Goal: Task Accomplishment & Management: Manage account settings

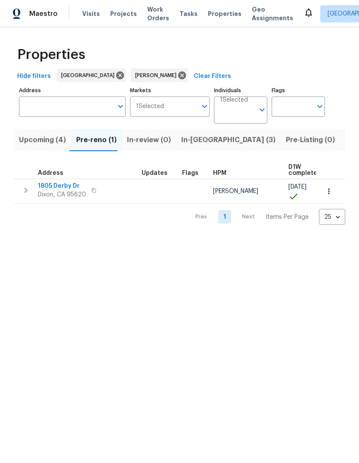
click at [53, 194] on span "Dixon, CA 95620" at bounding box center [62, 194] width 48 height 9
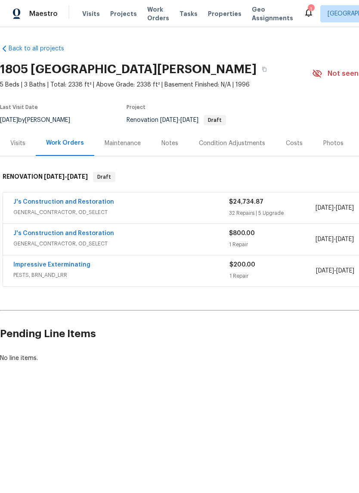
click at [46, 203] on link "J's Construction and Restoration" at bounding box center [63, 202] width 101 height 6
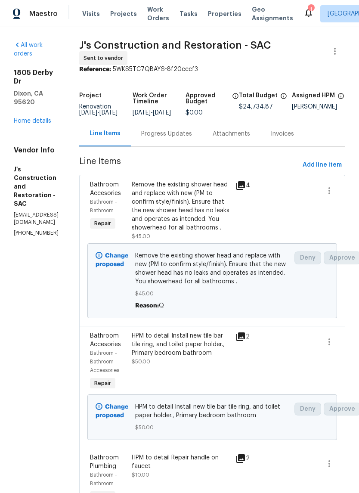
click at [308, 6] on div "1" at bounding box center [311, 9] width 6 height 9
click at [304, 13] on icon at bounding box center [309, 12] width 10 height 10
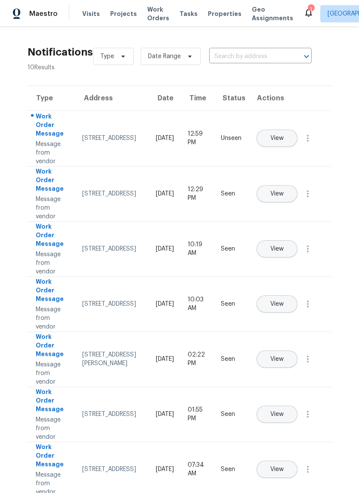
click at [284, 135] on span "View" at bounding box center [277, 138] width 13 height 6
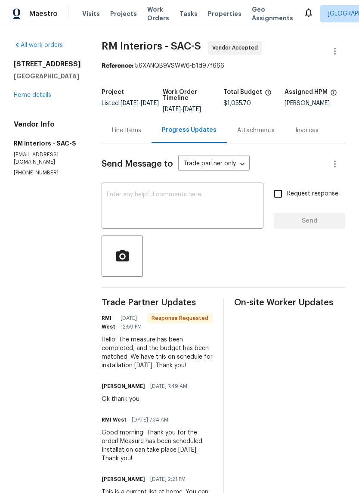
click at [169, 203] on textarea at bounding box center [183, 207] width 152 height 30
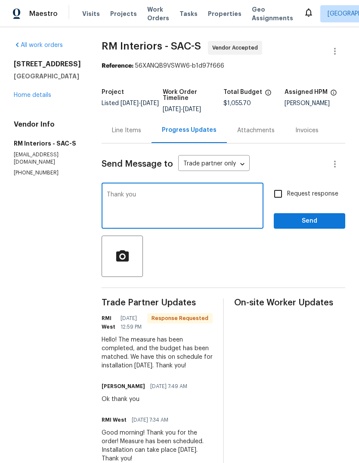
type textarea "Thank you"
click at [308, 219] on span "Send" at bounding box center [310, 221] width 58 height 11
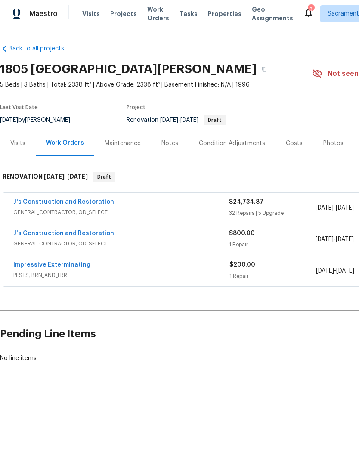
click at [47, 204] on link "J's Construction and Restoration" at bounding box center [63, 202] width 101 height 6
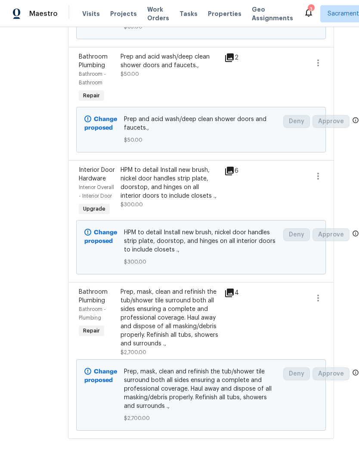
scroll to position [6990, 15]
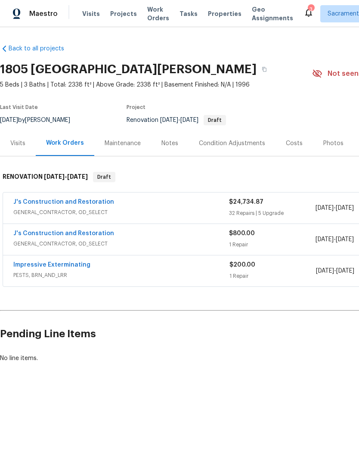
click at [48, 201] on link "J's Construction and Restoration" at bounding box center [63, 202] width 101 height 6
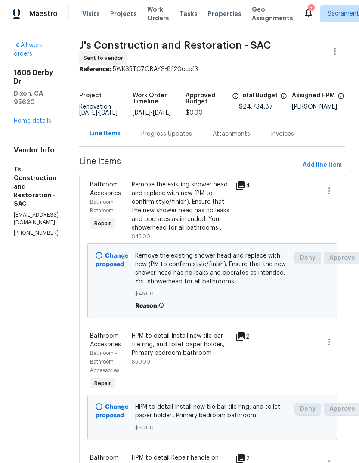
click at [200, 130] on div "Progress Updates" at bounding box center [167, 133] width 72 height 25
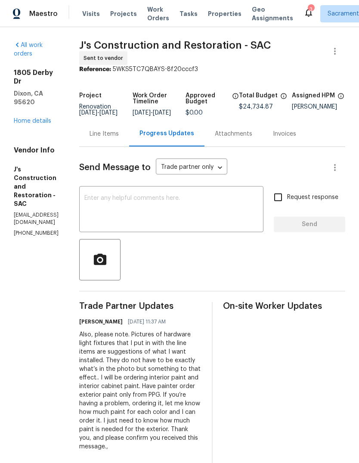
click at [127, 199] on div "x ​" at bounding box center [171, 210] width 184 height 44
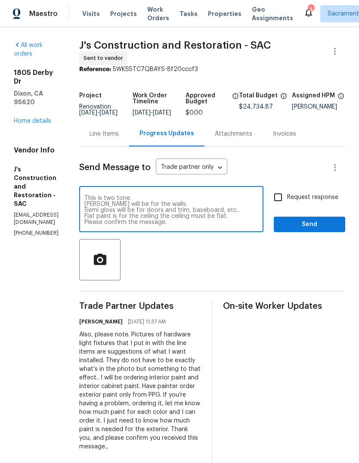
scroll to position [42, 0]
type textarea "Please take note that the work order says partial interior paint. We’re actuall…"
click at [278, 201] on input "Request response" at bounding box center [278, 197] width 18 height 18
checkbox input "true"
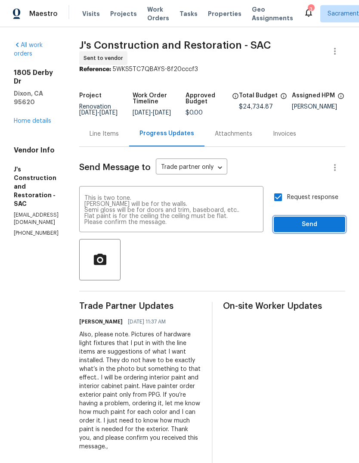
click at [303, 226] on span "Send" at bounding box center [310, 224] width 58 height 11
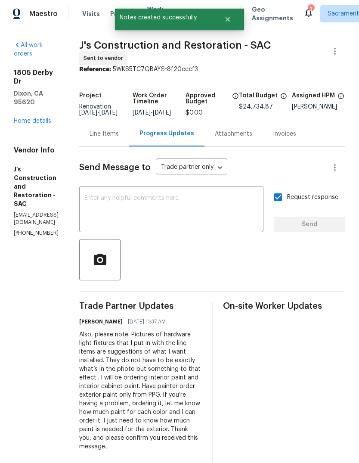
scroll to position [0, 0]
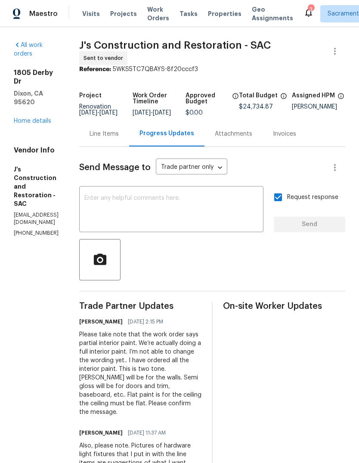
click at [304, 8] on icon at bounding box center [309, 12] width 10 height 10
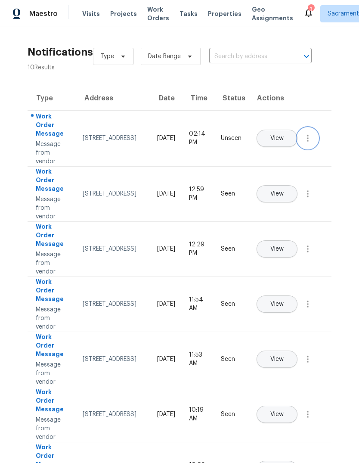
click at [311, 143] on icon "button" at bounding box center [308, 138] width 10 height 10
click at [286, 144] on link "Mark Seen" at bounding box center [258, 148] width 73 height 13
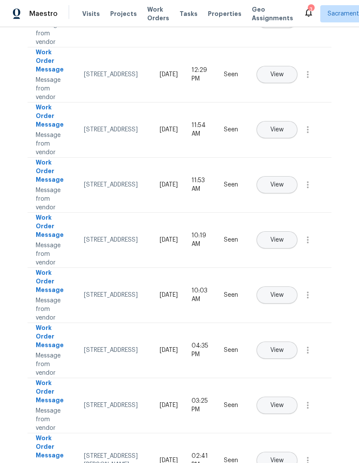
scroll to position [32, 0]
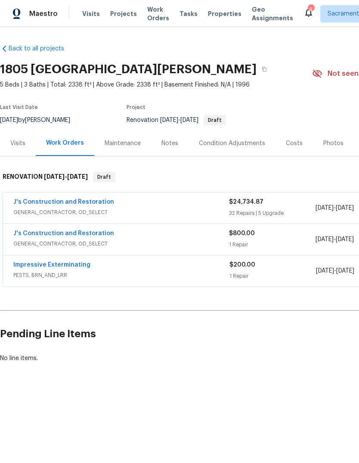
click at [171, 146] on div "Notes" at bounding box center [170, 143] width 17 height 9
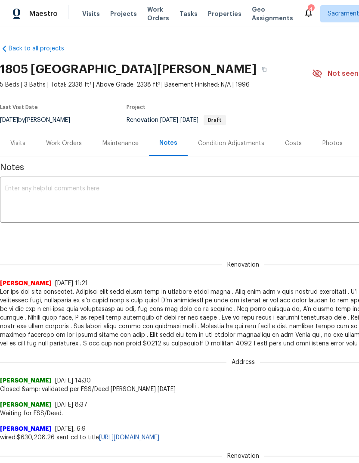
click at [35, 186] on textarea at bounding box center [243, 201] width 477 height 30
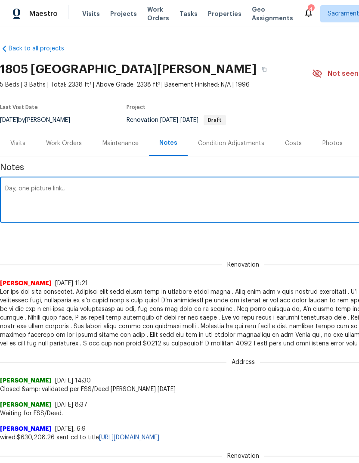
click at [92, 191] on textarea "Day, one picture link.," at bounding box center [243, 201] width 477 height 30
click at [90, 190] on textarea "Day, one picture link.," at bounding box center [243, 201] width 477 height 30
paste textarea "https://drive.google.com/drive/folders/1Mi8PitVAX7MZawXfEFJRoaKIRiOa7EV1"
click at [72, 201] on textarea "Day, one picture link., https://drive.google.com/drive/folders/1Mi8PitVAX7MZawX…" at bounding box center [243, 201] width 477 height 30
paste textarea "https://opendoor.enterprise.slack.com/archives/C02JDRL69GE/p1755536300878969"
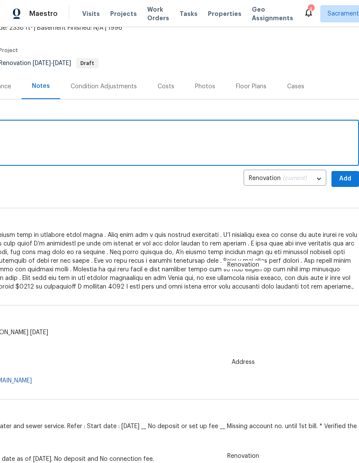
scroll to position [56, 128]
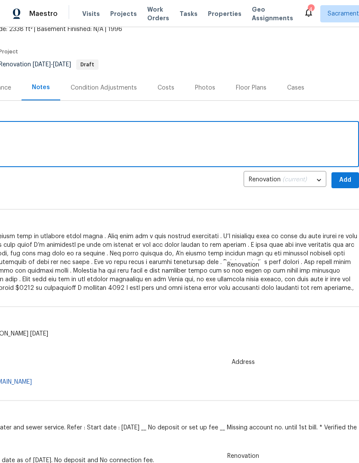
type textarea "Day, one picture link., https://drive.google.com/drive/folders/1Mi8PitVAX7MZawX…"
click at [346, 185] on span "Add" at bounding box center [346, 180] width 14 height 11
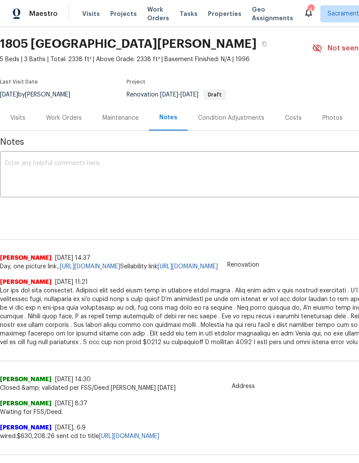
scroll to position [25, 0]
click at [71, 112] on div "Work Orders" at bounding box center [64, 118] width 56 height 25
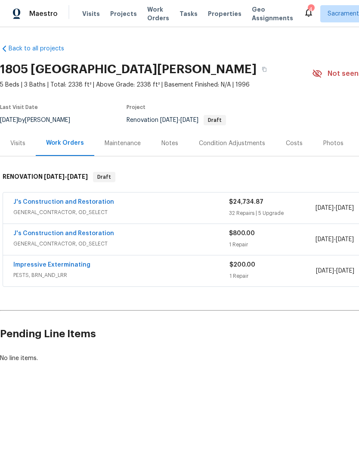
click at [23, 264] on link "Impressive Exterminating" at bounding box center [51, 265] width 77 height 6
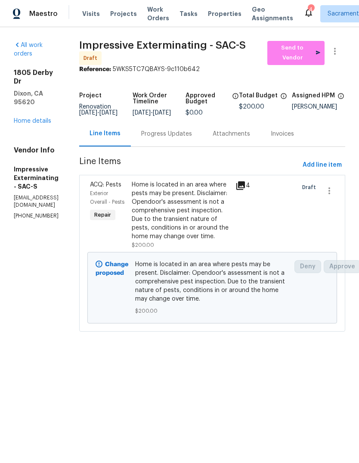
click at [44, 118] on link "Home details" at bounding box center [32, 121] width 37 height 6
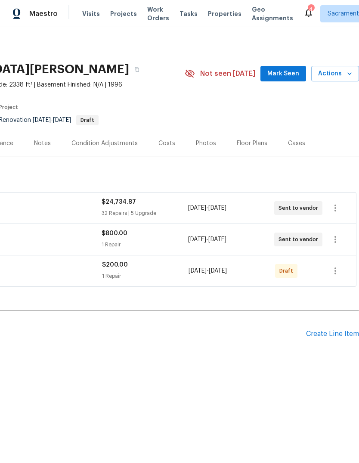
scroll to position [0, 128]
click at [334, 269] on icon "button" at bounding box center [335, 271] width 10 height 10
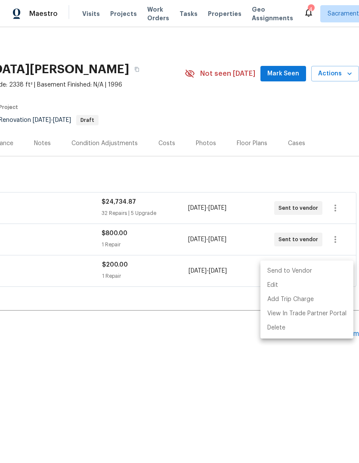
click at [321, 274] on li "Send to Vendor" at bounding box center [307, 271] width 93 height 14
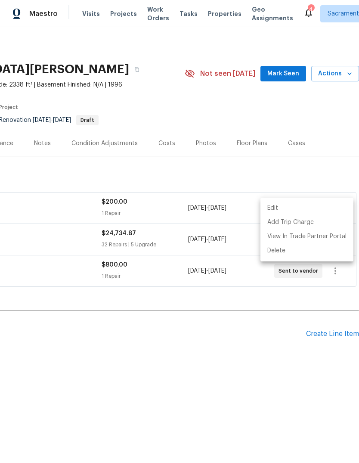
click at [269, 399] on div at bounding box center [179, 231] width 359 height 463
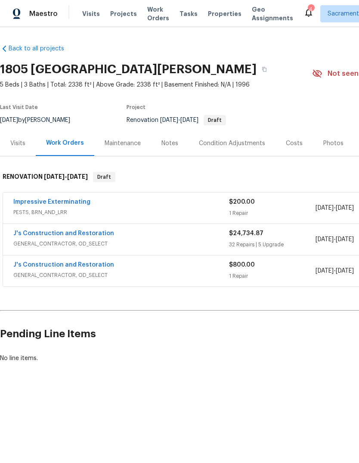
scroll to position [0, 0]
click at [34, 201] on link "Impressive Exterminating" at bounding box center [51, 202] width 77 height 6
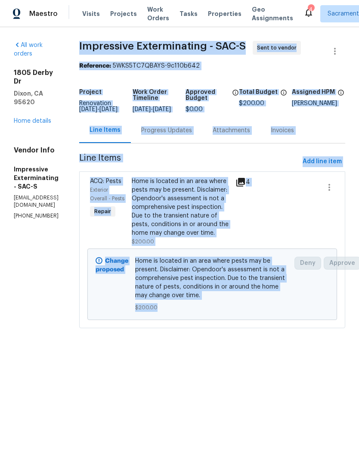
click at [46, 118] on link "Home details" at bounding box center [32, 121] width 37 height 6
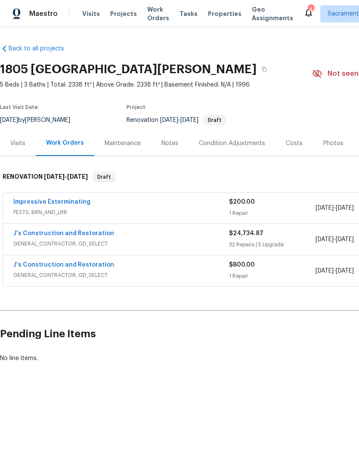
click at [168, 143] on div "Notes" at bounding box center [170, 143] width 17 height 9
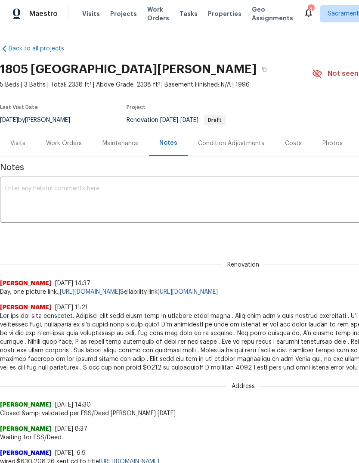
click at [50, 192] on textarea at bounding box center [243, 201] width 477 height 30
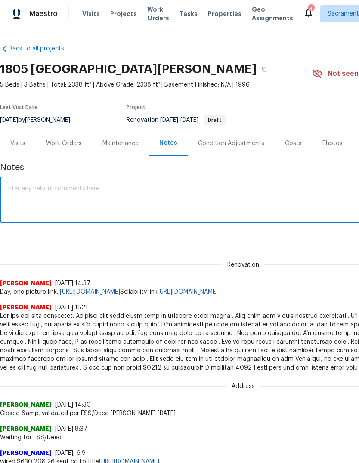
click at [50, 193] on textarea at bounding box center [243, 201] width 477 height 30
paste textarea "Impressive Exterminating - SAC-S Sent to vendor Reference: 5WKS5TC7QBAYS-9c110b…"
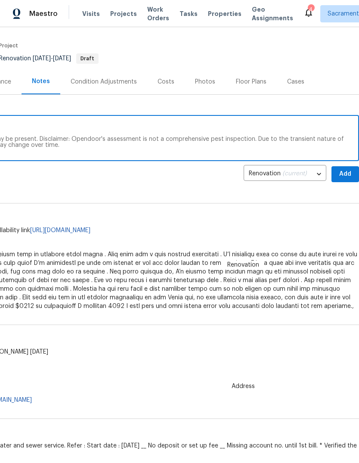
scroll to position [62, 128]
type textarea "Impressive Exterminating - SAC-S Sent to vendor Reference: 5WKS5TC7QBAYS-9c110b…"
click at [343, 171] on span "Add" at bounding box center [346, 174] width 14 height 11
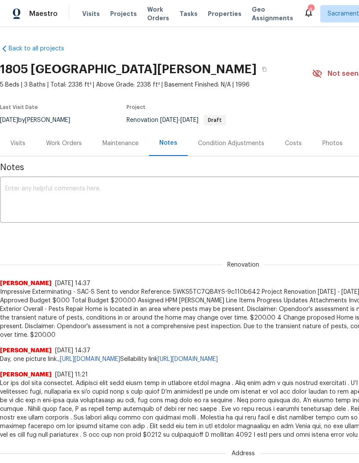
scroll to position [0, 0]
click at [75, 141] on div "Work Orders" at bounding box center [64, 143] width 36 height 9
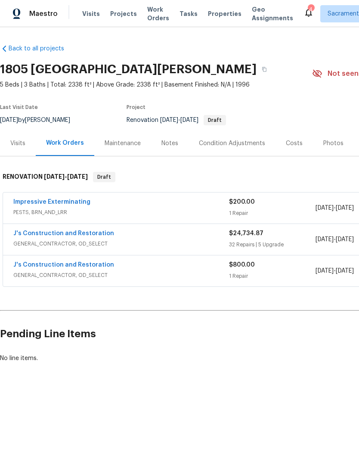
click at [59, 203] on link "Impressive Exterminating" at bounding box center [51, 202] width 77 height 6
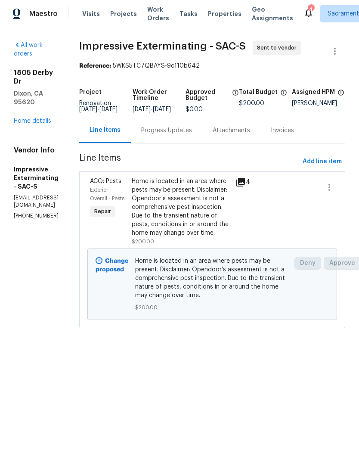
click at [42, 118] on link "Home details" at bounding box center [32, 121] width 37 height 6
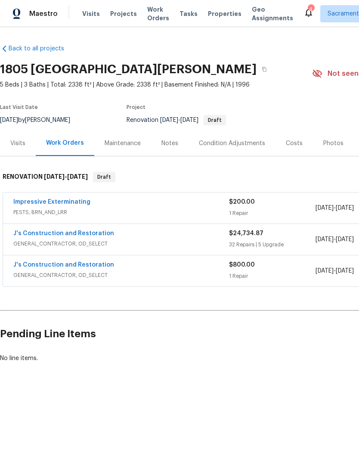
click at [27, 265] on link "J's Construction and Restoration" at bounding box center [63, 265] width 101 height 6
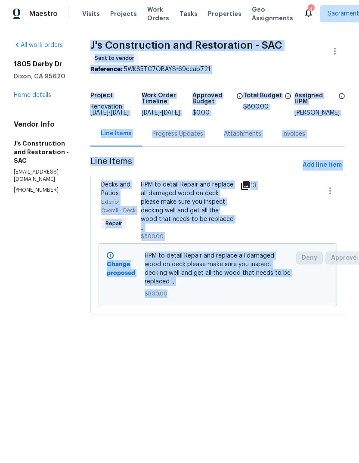
click at [48, 104] on div "All work orders 1805 Derby Dr Dixon, CA 95620 Home details Vendor Info J's Cons…" at bounding box center [42, 117] width 56 height 153
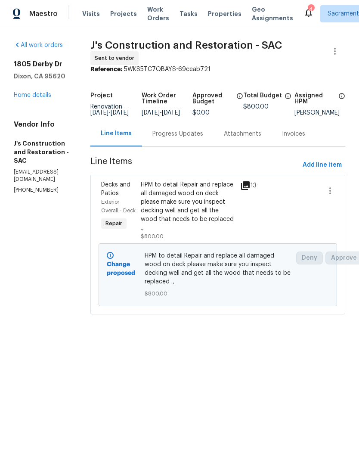
click at [48, 94] on link "Home details" at bounding box center [32, 95] width 37 height 6
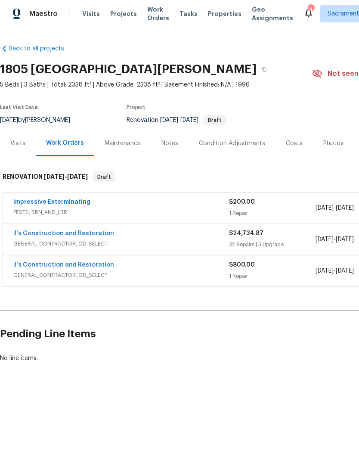
click at [166, 148] on div "Notes" at bounding box center [169, 143] width 37 height 25
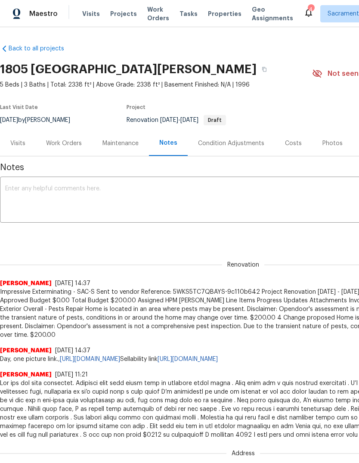
click at [41, 188] on textarea at bounding box center [243, 201] width 477 height 30
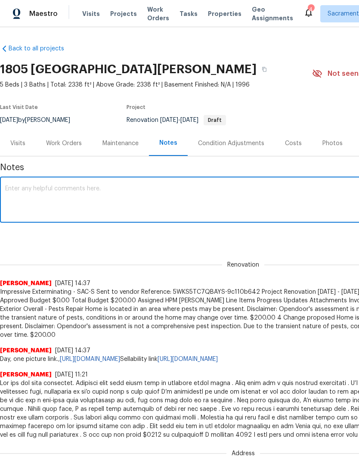
click at [41, 189] on textarea at bounding box center [243, 201] width 477 height 30
paste textarea "J's Construction and Restoration - SAC Sent to vendor Reference: 5WKS5TC7QBAYS-…"
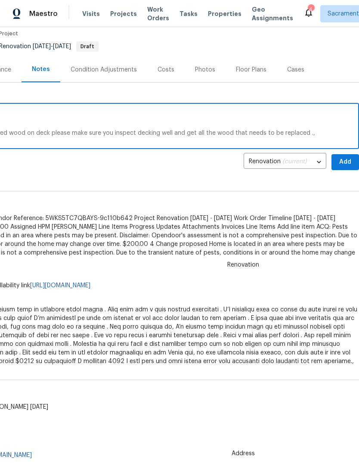
scroll to position [74, 128]
type textarea "J's Construction and Restoration - SAC Sent to vendor Reference: 5WKS5TC7QBAYS-…"
click at [345, 157] on span "Add" at bounding box center [346, 162] width 14 height 11
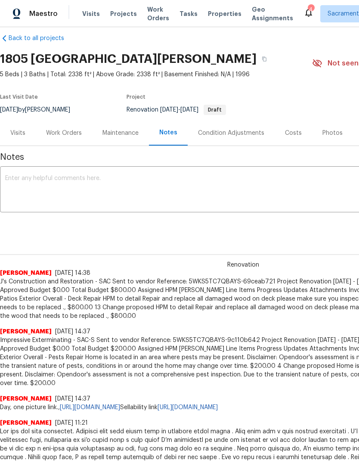
scroll to position [9, 0]
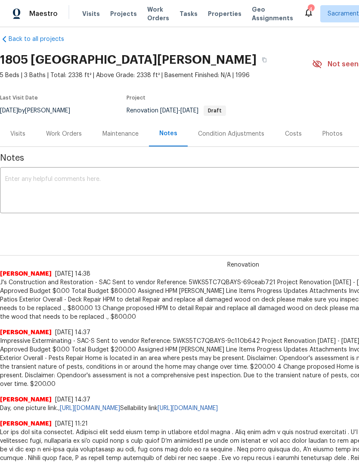
click at [65, 136] on div "Work Orders" at bounding box center [64, 134] width 36 height 9
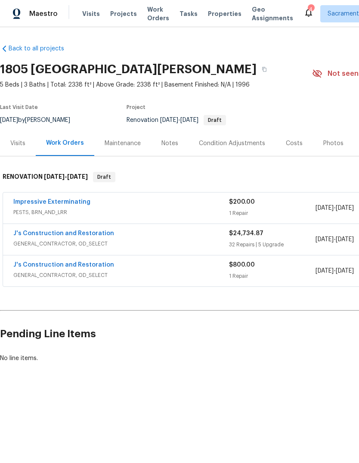
click at [19, 234] on link "J's Construction and Restoration" at bounding box center [63, 234] width 101 height 6
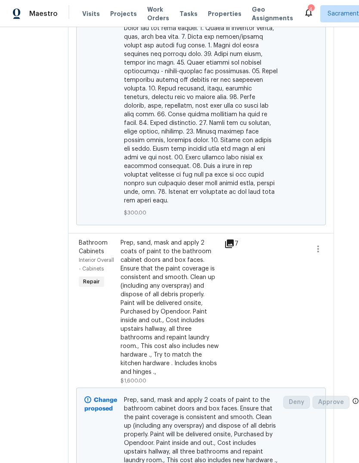
scroll to position [4724, 15]
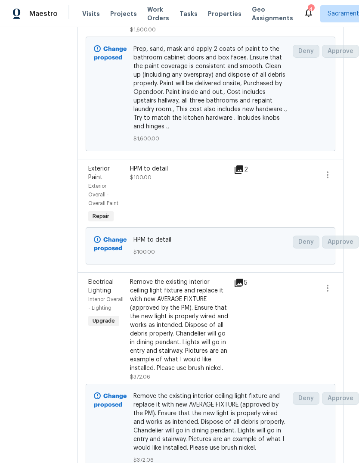
scroll to position [5095, 1]
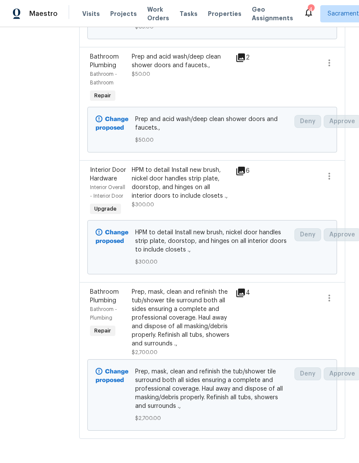
scroll to position [7448, 0]
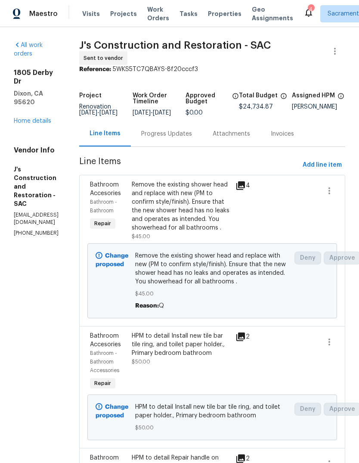
scroll to position [0, 0]
click at [304, 7] on icon at bounding box center [309, 12] width 10 height 10
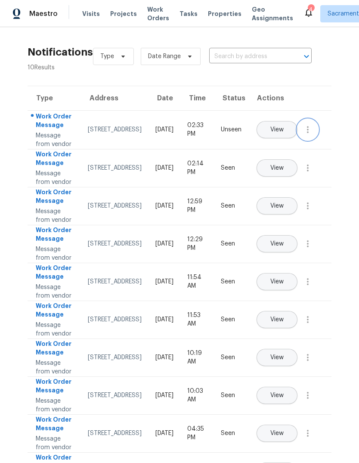
click at [309, 135] on icon "button" at bounding box center [308, 130] width 10 height 10
click at [271, 154] on link "Mark Seen" at bounding box center [258, 148] width 73 height 13
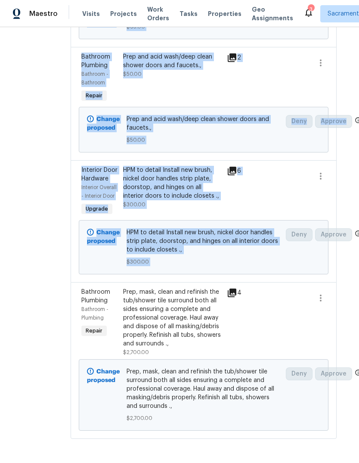
scroll to position [7448, 9]
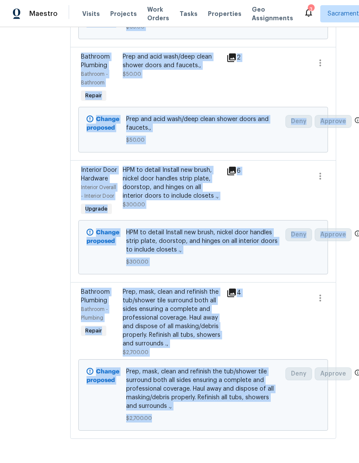
copy section "J's Construction and Restoration - SAC Sent to vendor Reference: 5WKS5TC7QBAYS-…"
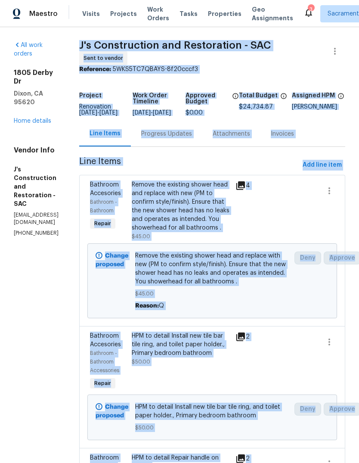
scroll to position [0, 0]
click at [39, 69] on div "1805 Derby Dr Dixon, CA 95620 Home details" at bounding box center [36, 97] width 45 height 57
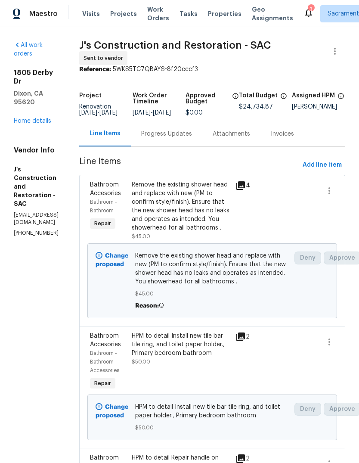
click at [45, 118] on link "Home details" at bounding box center [32, 121] width 37 height 6
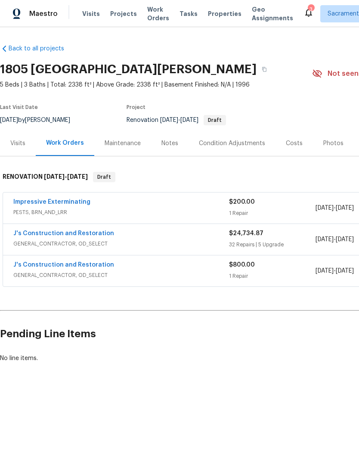
click at [179, 143] on div "Notes" at bounding box center [169, 143] width 37 height 25
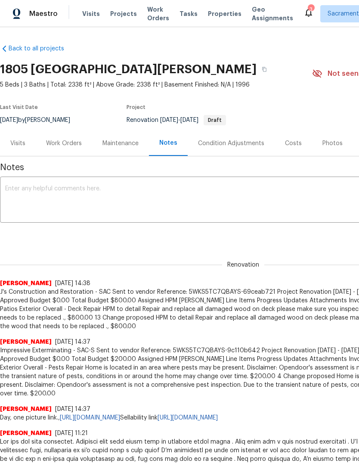
click at [31, 195] on textarea at bounding box center [243, 201] width 477 height 30
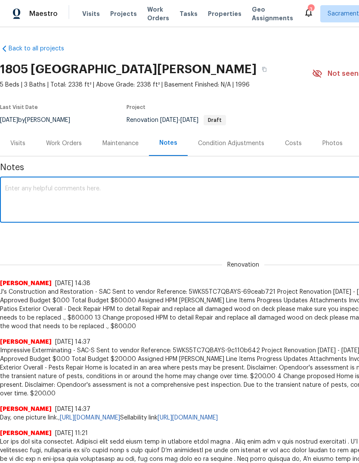
click at [42, 186] on textarea at bounding box center [243, 201] width 477 height 30
paste textarea "J's Construction and Restoration - SAC Sent to vendor Reference: 5WKS5TC7QBAYS-…"
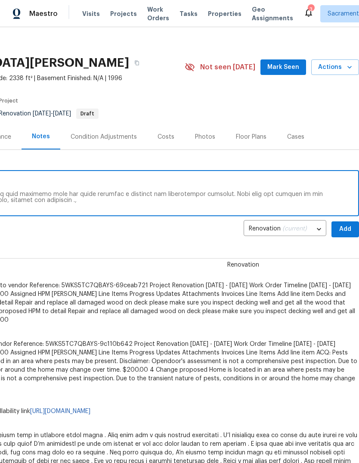
scroll to position [6, 128]
type textarea "J's Construction and Restoration - SAC Sent to vendor Reference: 5WKS5TC7QBAYS-…"
click at [346, 227] on span "Add" at bounding box center [346, 229] width 14 height 11
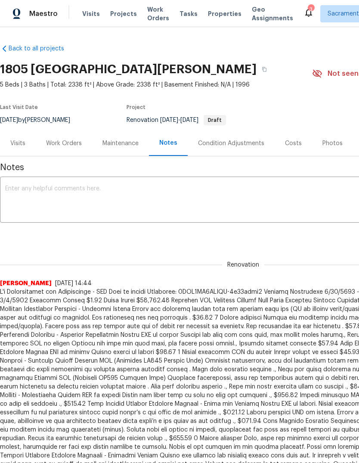
scroll to position [0, 0]
click at [304, 14] on icon at bounding box center [309, 12] width 10 height 10
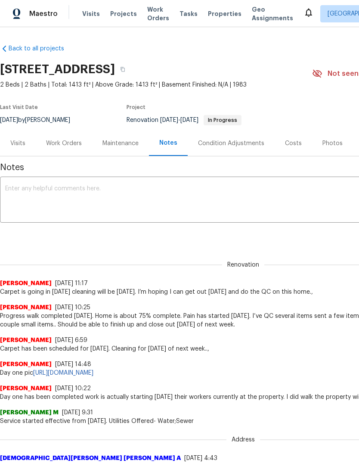
click at [88, 10] on span "Visits" at bounding box center [91, 13] width 18 height 9
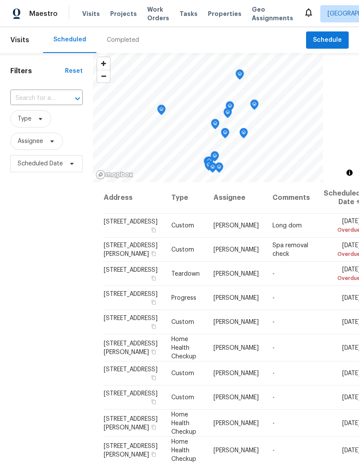
click at [65, 97] on div at bounding box center [71, 99] width 22 height 12
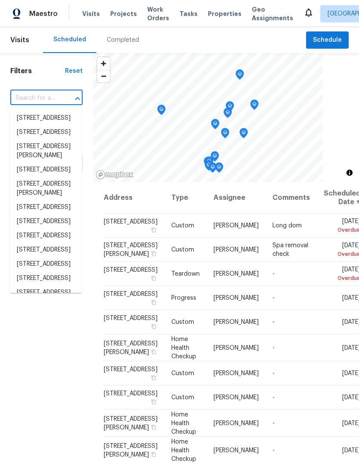
click at [63, 100] on div at bounding box center [71, 99] width 22 height 12
click at [55, 99] on input "text" at bounding box center [34, 98] width 48 height 13
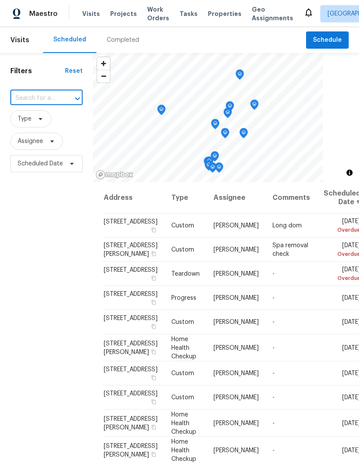
paste input "[STREET_ADDRESS]"
type input "[STREET_ADDRESS]"
click at [61, 124] on li "[STREET_ADDRESS]" at bounding box center [46, 118] width 72 height 14
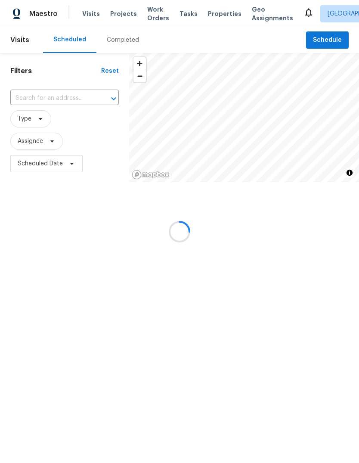
type input "[STREET_ADDRESS]"
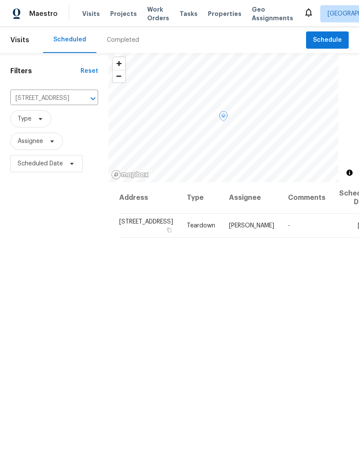
click at [0, 0] on icon at bounding box center [0, 0] width 0 height 0
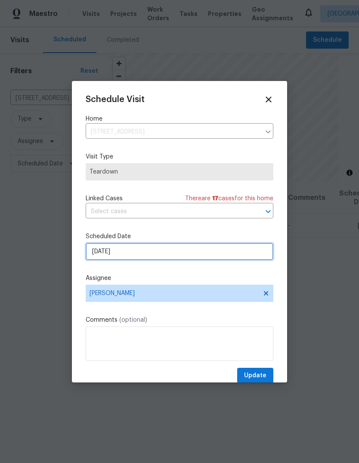
click at [217, 260] on input "[DATE]" at bounding box center [180, 251] width 188 height 17
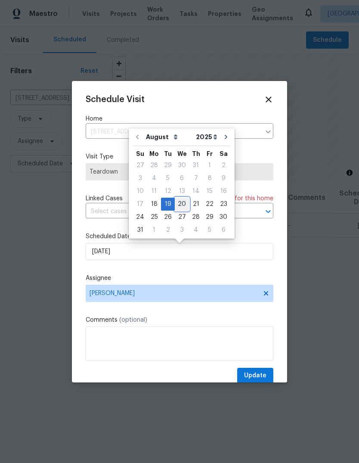
click at [179, 203] on div "20" at bounding box center [182, 204] width 14 height 12
type input "[DATE]"
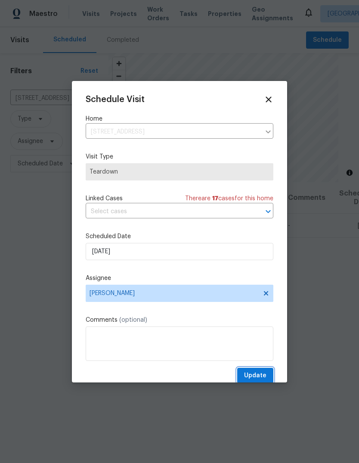
click at [259, 375] on span "Update" at bounding box center [255, 376] width 22 height 11
